Goal: Find specific page/section: Find specific page/section

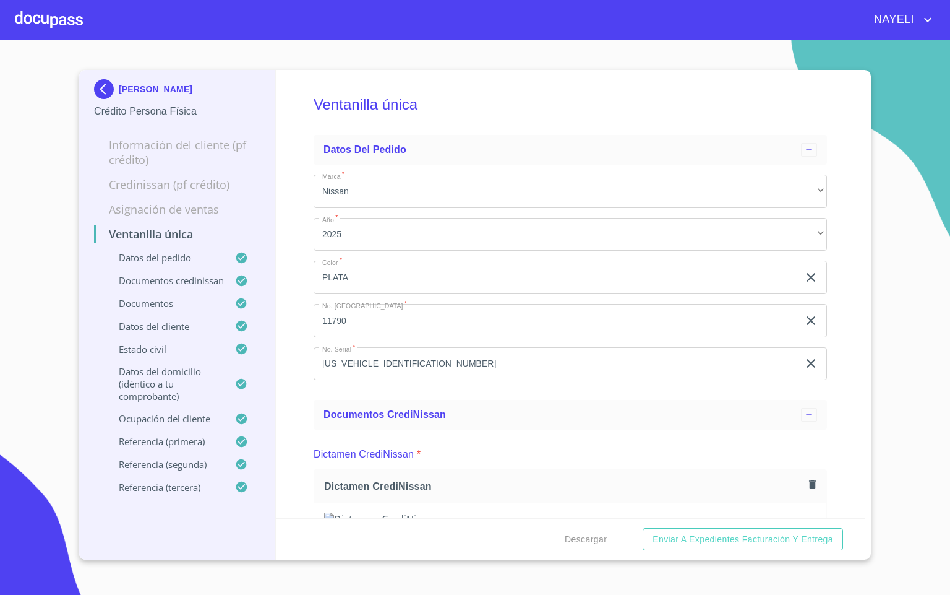
scroll to position [4362, 0]
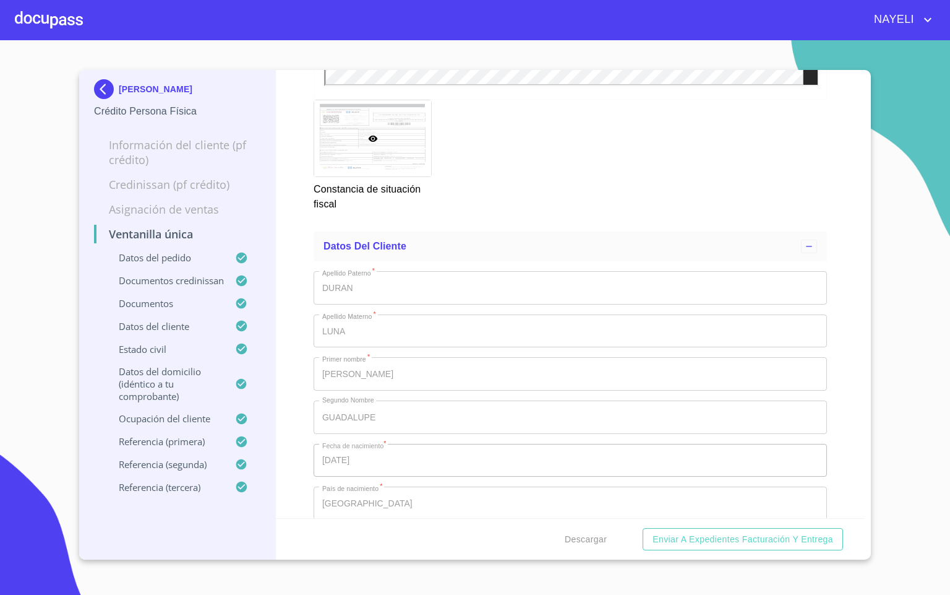
click at [56, 36] on div at bounding box center [49, 20] width 68 height 40
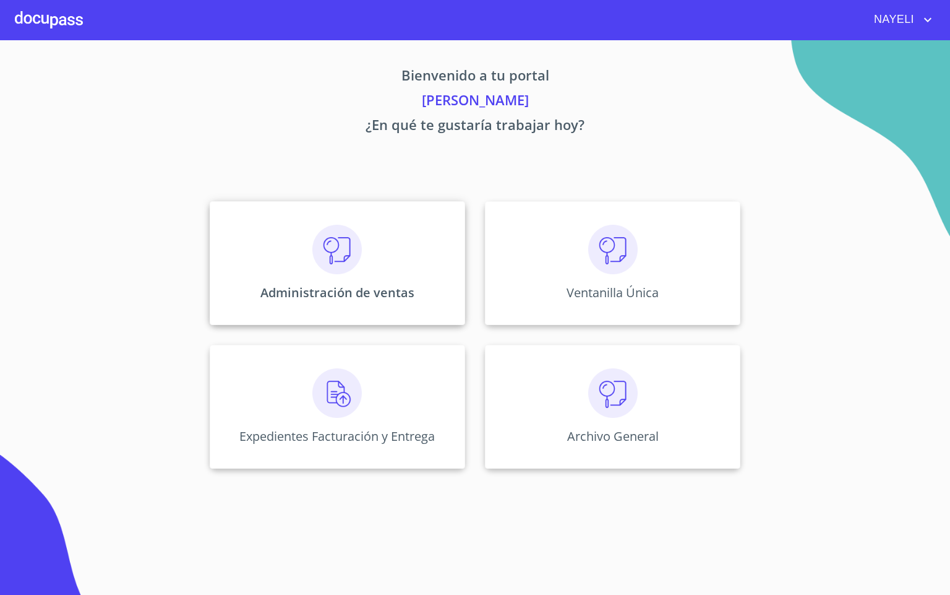
click at [308, 268] on div "Administración de ventas" at bounding box center [338, 263] width 256 height 124
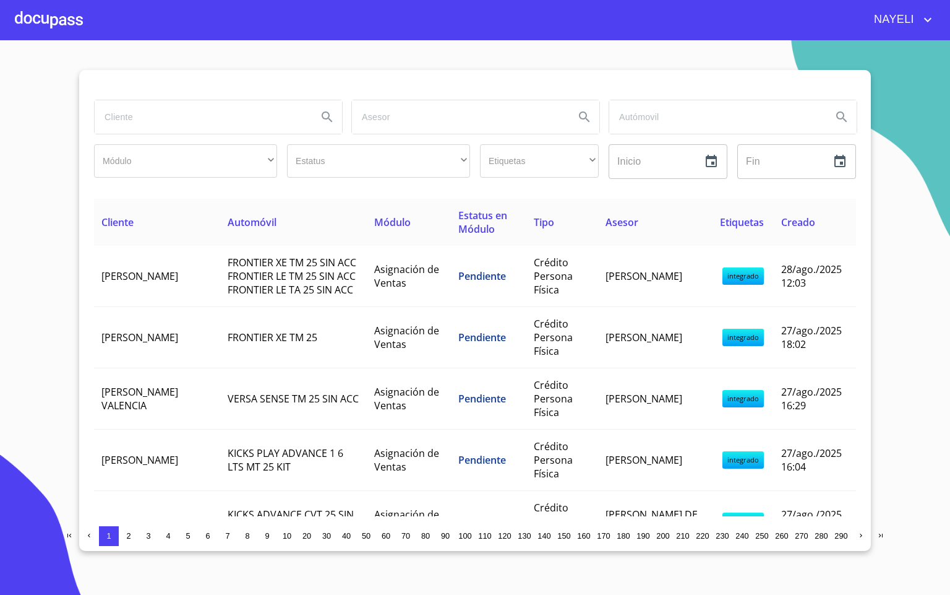
click at [225, 124] on input "search" at bounding box center [201, 116] width 213 height 33
type input "[PERSON_NAME]"
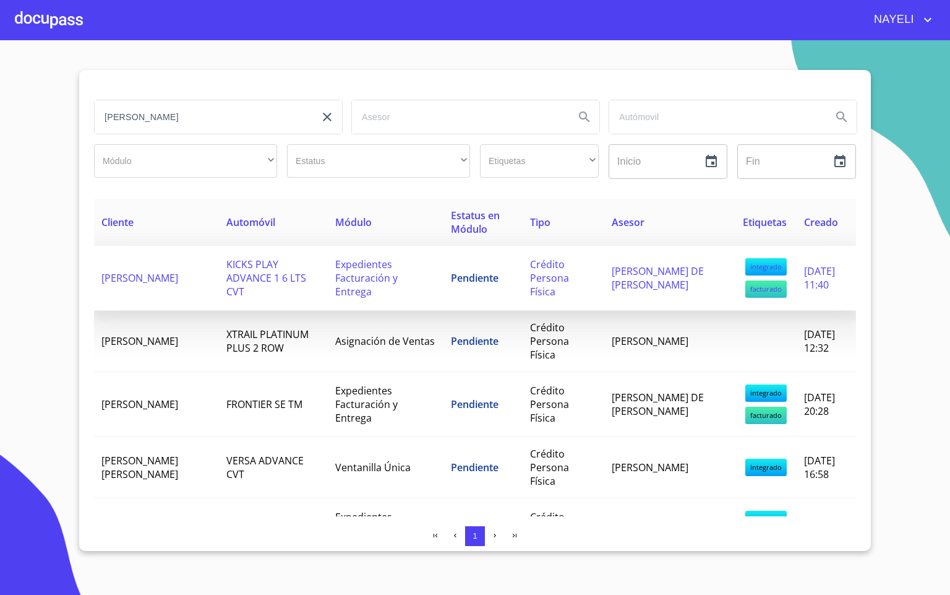
click at [178, 280] on span "[PERSON_NAME]" at bounding box center [139, 278] width 77 height 14
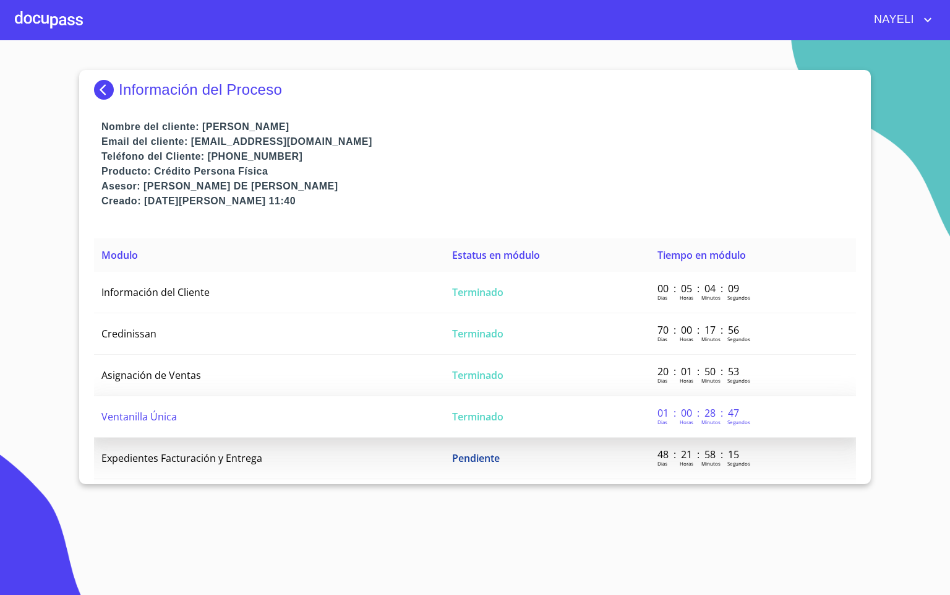
click at [231, 418] on td "Ventanilla Única" at bounding box center [269, 416] width 351 height 41
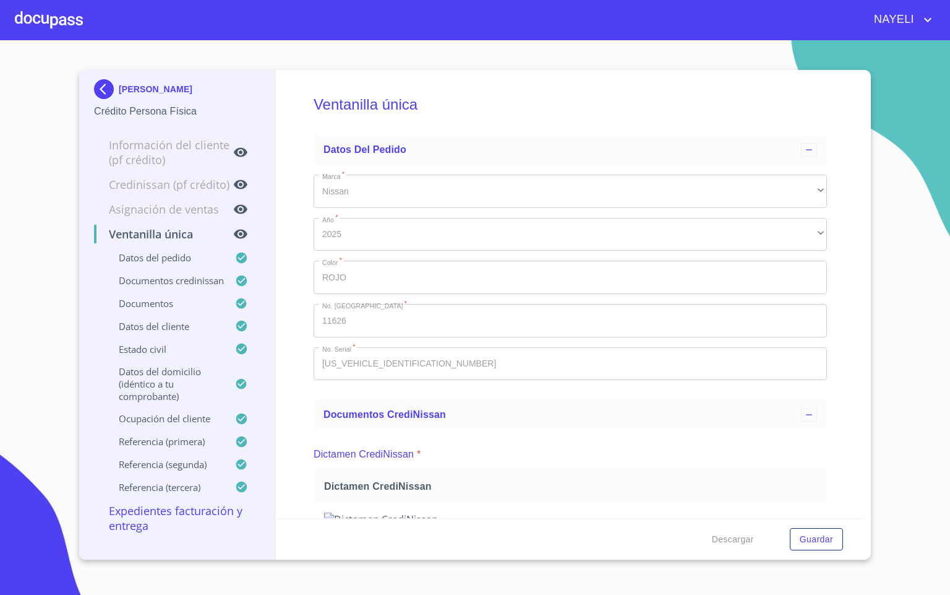
click at [290, 416] on div "Ventanilla única Datos del pedido Marca   * Nissan ​ Año   * 2025 ​ Color   * R…" at bounding box center [571, 294] width 590 height 448
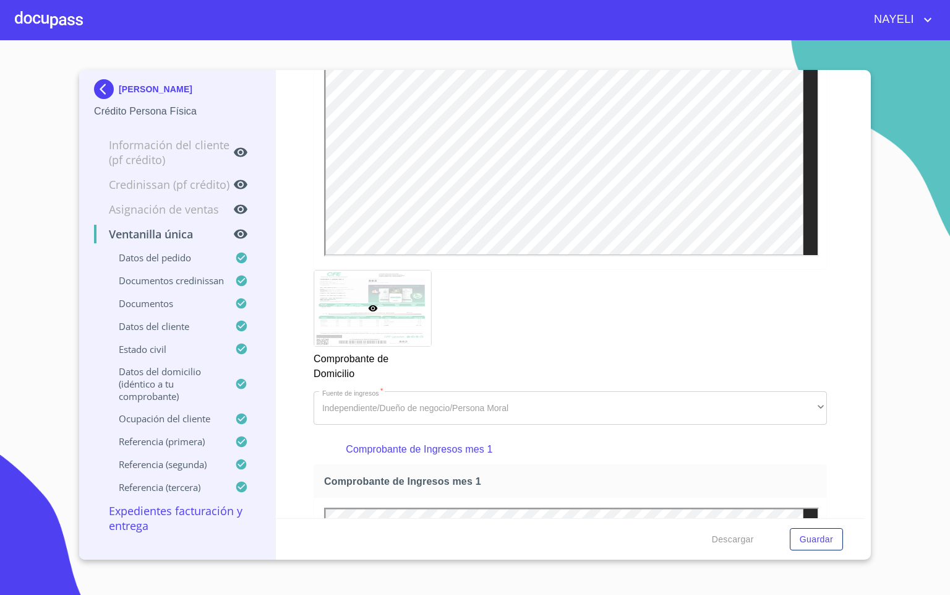
scroll to position [1411, 0]
click at [827, 390] on div "Ventanilla única Datos del pedido Marca   * Nissan ​ Año   * 2025 ​ Color   * R…" at bounding box center [571, 294] width 590 height 448
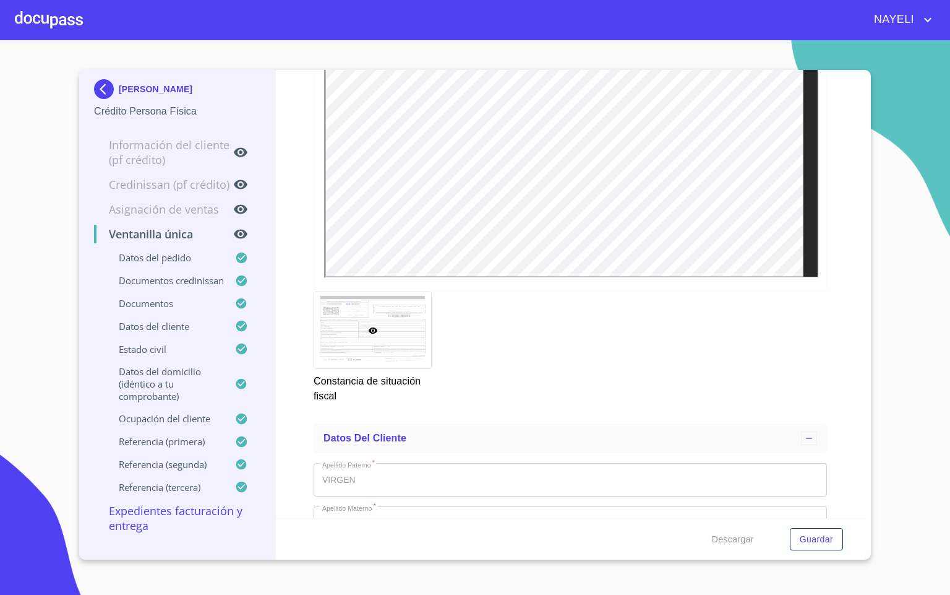
scroll to position [4102, 0]
